Goal: Check status: Check status

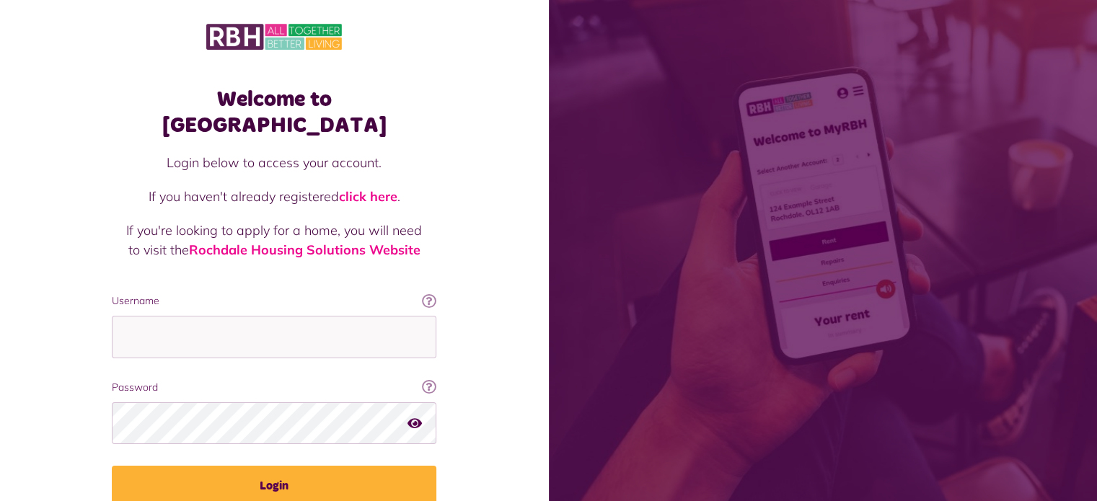
scroll to position [52, 0]
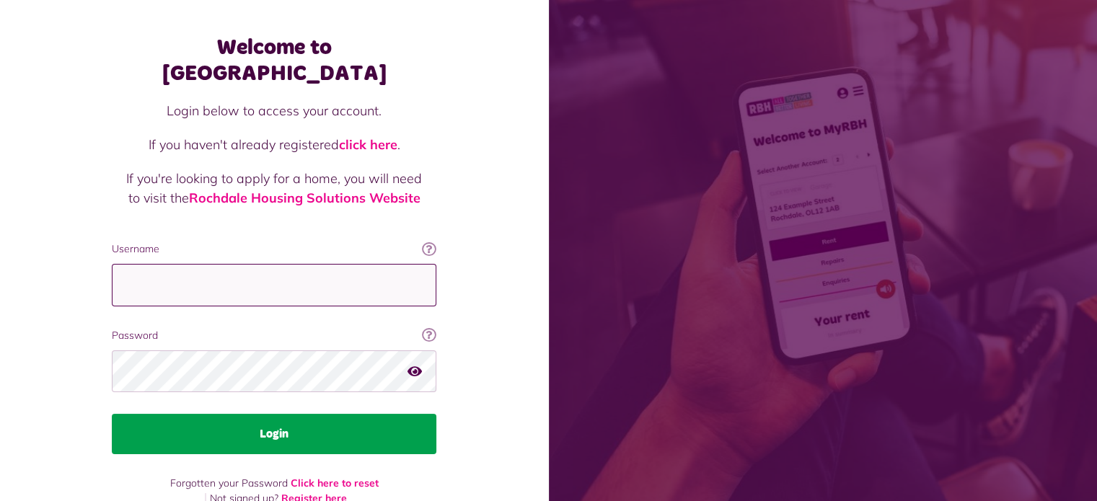
type input "**********"
click at [276, 414] on button "Login" at bounding box center [274, 434] width 324 height 40
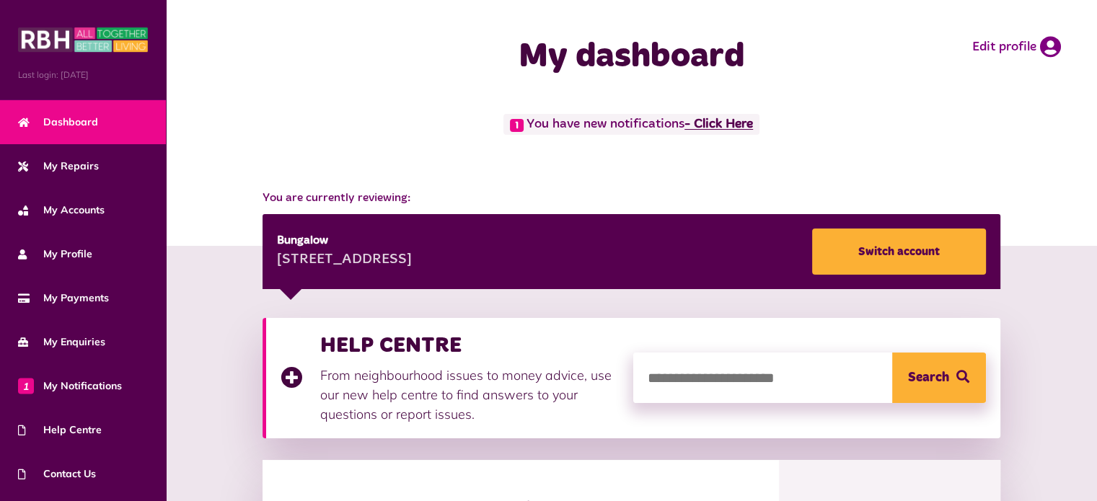
click at [727, 127] on link "- Click Here" at bounding box center [718, 124] width 68 height 13
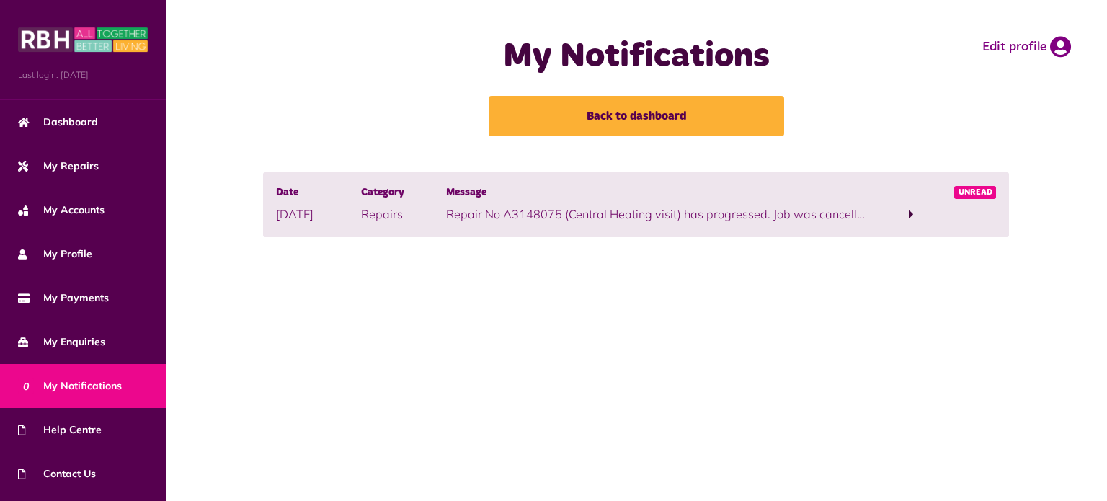
click at [906, 212] on span at bounding box center [911, 214] width 85 height 19
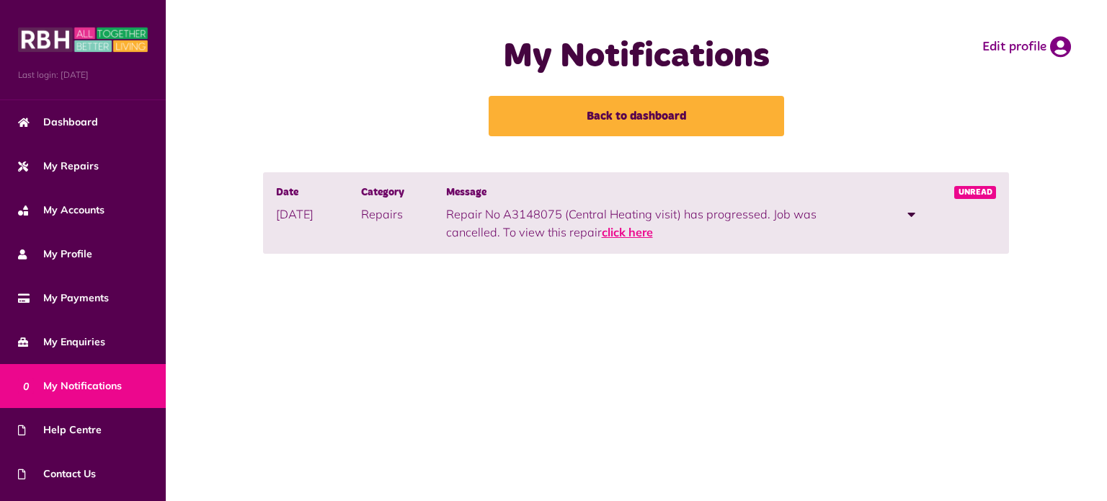
click at [602, 231] on link "click here" at bounding box center [627, 232] width 51 height 14
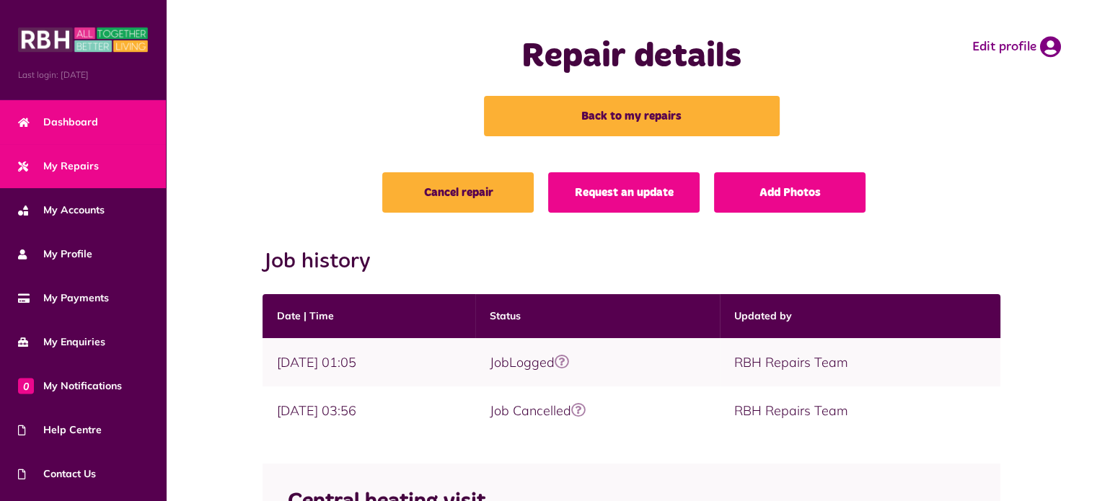
click at [74, 119] on span "Dashboard" at bounding box center [58, 122] width 80 height 15
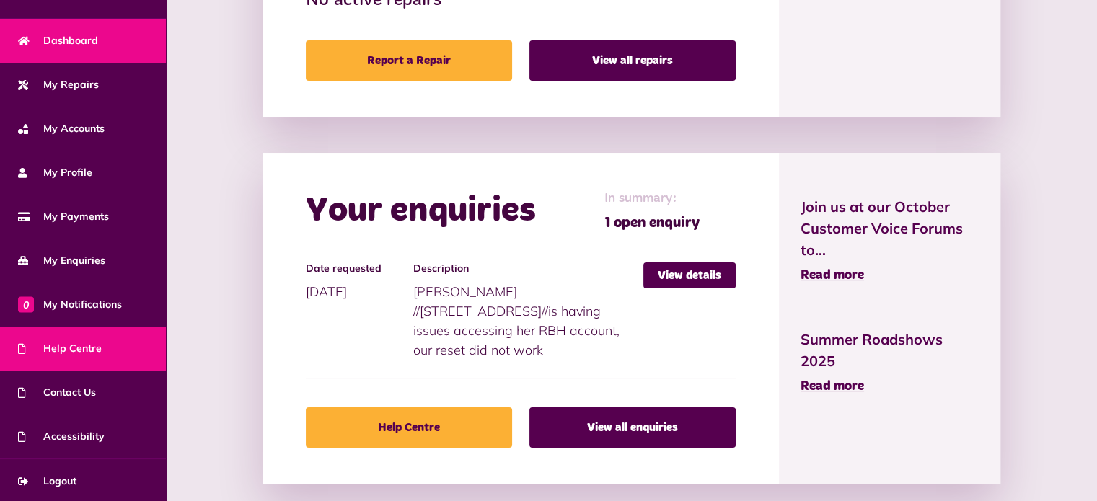
scroll to position [879, 0]
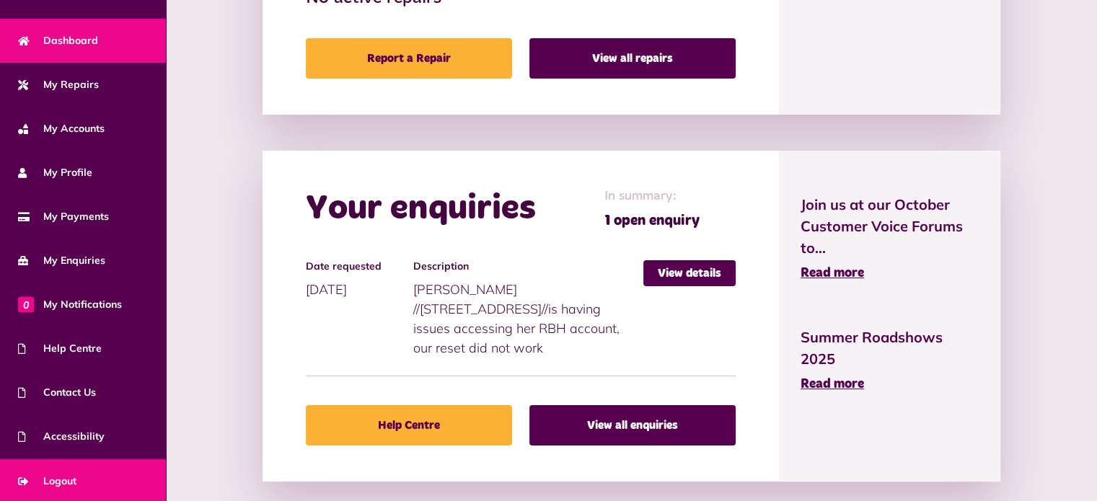
click at [63, 475] on span "Logout" at bounding box center [47, 481] width 58 height 15
